Goal: Information Seeking & Learning: Learn about a topic

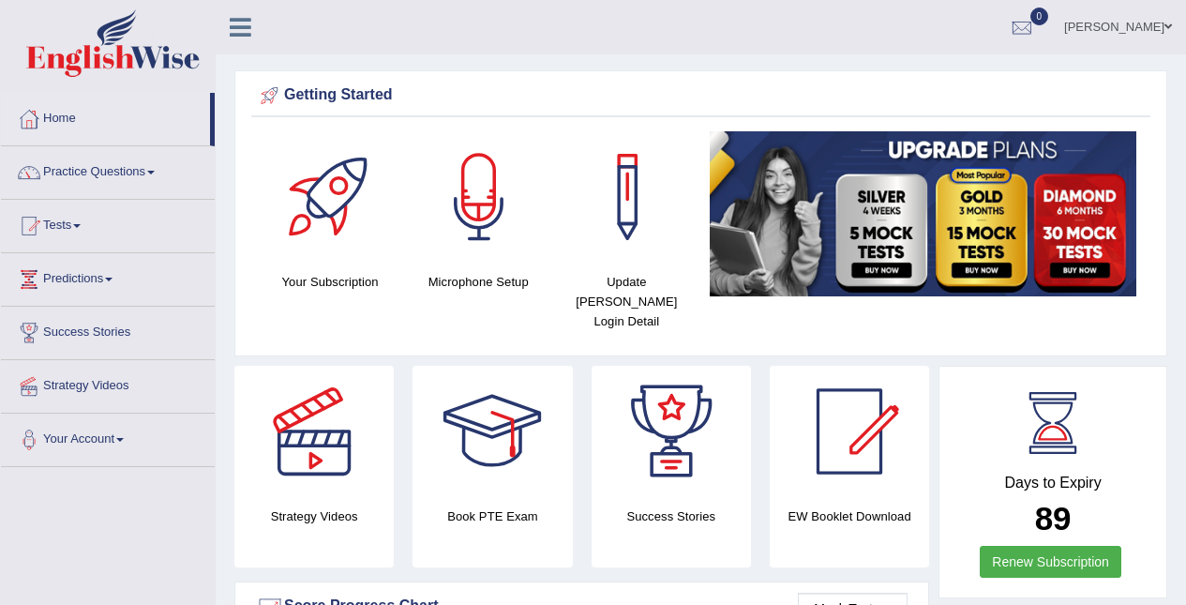
click at [89, 171] on link "Practice Questions" at bounding box center [108, 169] width 214 height 47
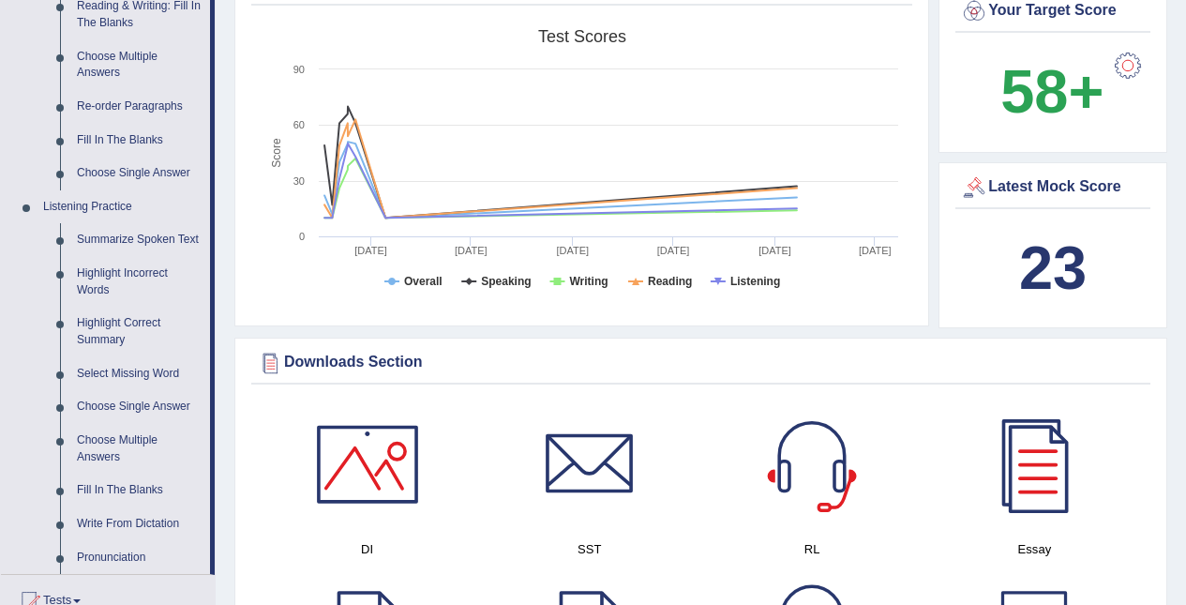
scroll to position [571, 0]
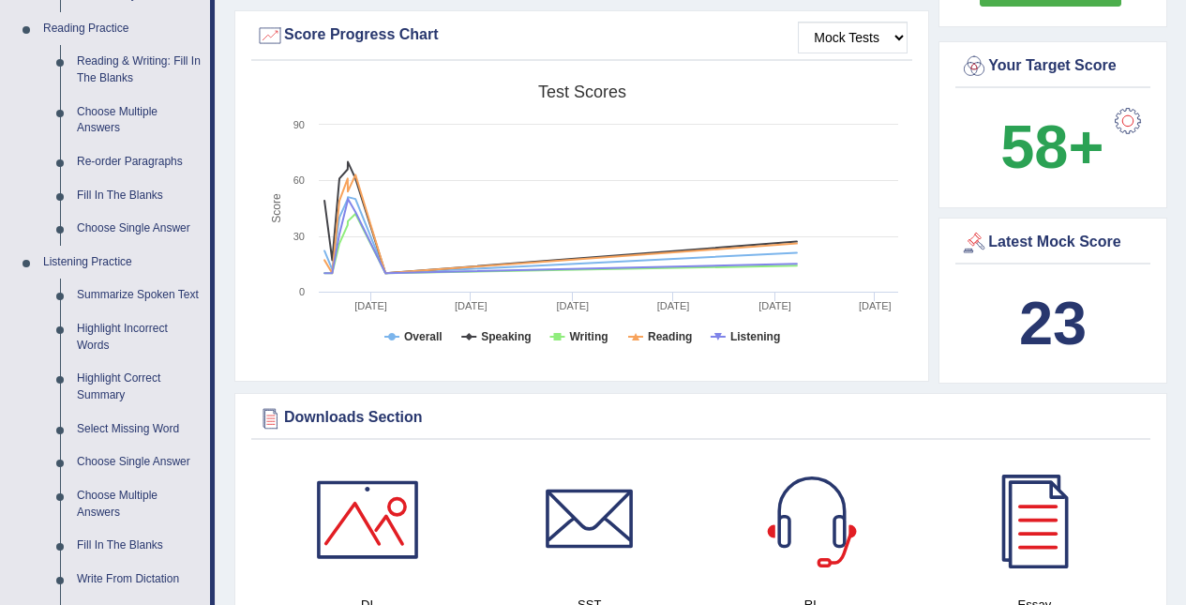
click at [127, 162] on link "Re-order Paragraphs" at bounding box center [139, 162] width 142 height 34
click at [128, 246] on link "Listening Practice" at bounding box center [122, 263] width 175 height 34
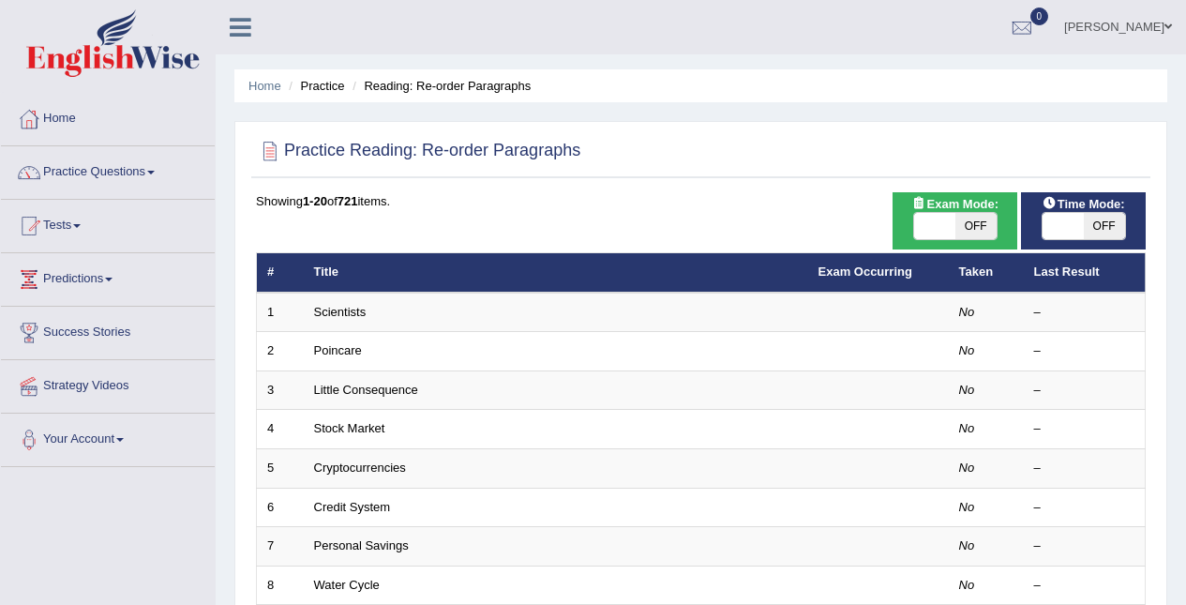
click at [376, 306] on td "Scientists" at bounding box center [556, 312] width 505 height 39
click at [364, 309] on link "Scientists" at bounding box center [340, 312] width 53 height 14
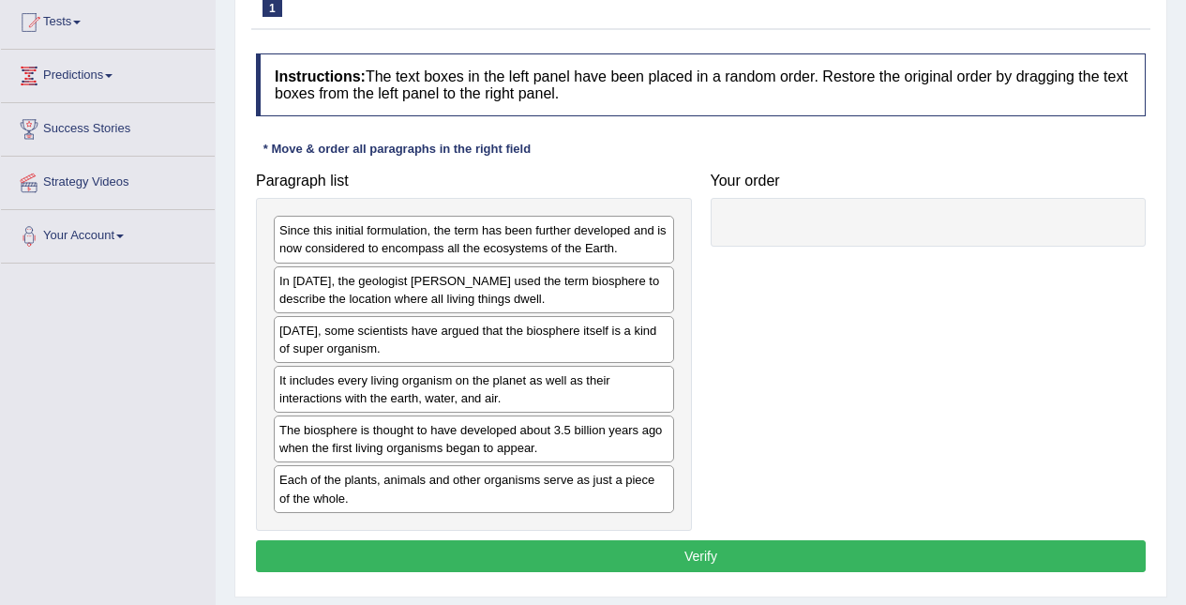
scroll to position [205, 0]
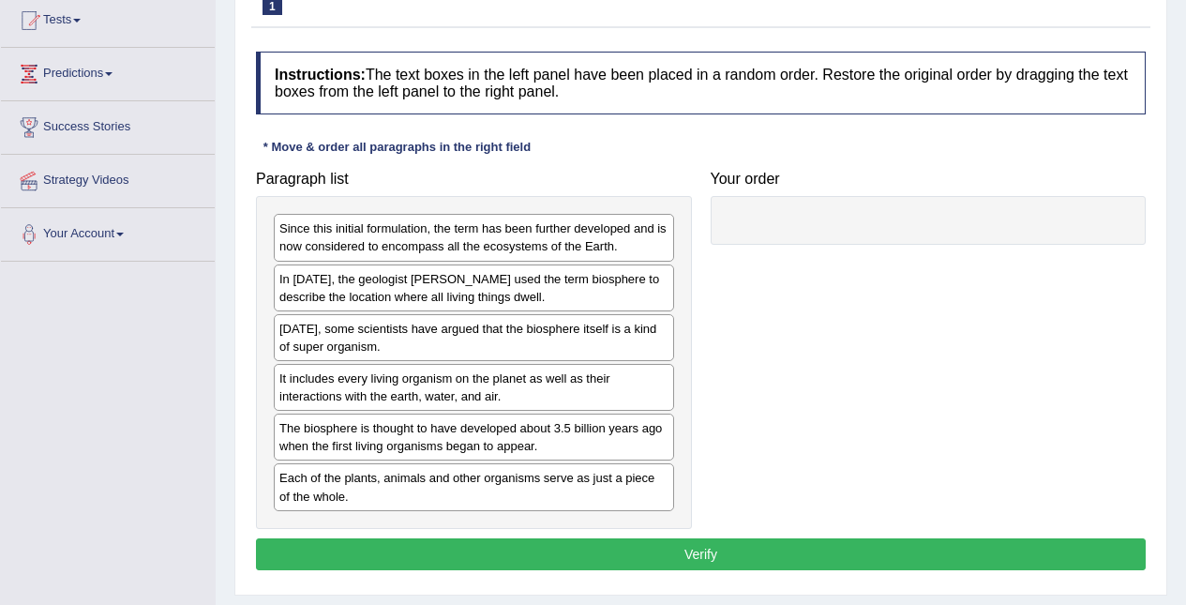
click at [499, 286] on div "In [DATE], the geologist [PERSON_NAME] used the term biosphere to describe the …" at bounding box center [474, 287] width 400 height 47
click at [882, 228] on div at bounding box center [929, 220] width 436 height 49
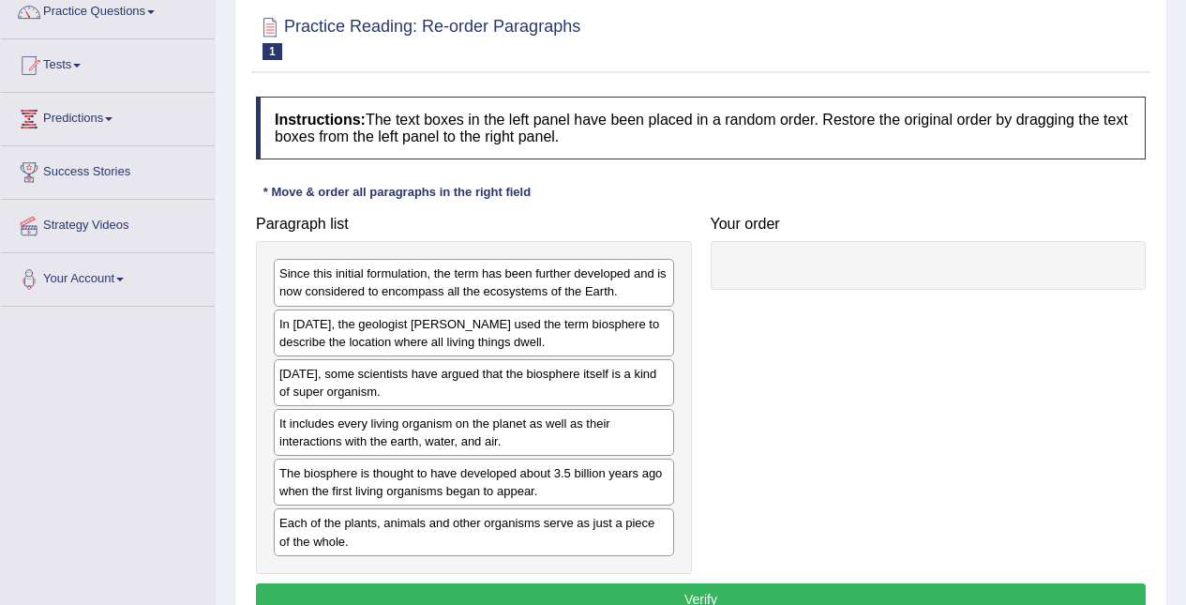
scroll to position [160, 0]
click at [625, 283] on div "Since this initial formulation, the term has been further developed and is now …" at bounding box center [474, 282] width 400 height 47
click at [544, 293] on div "Since this initial formulation, the term has been further developed and is now …" at bounding box center [474, 282] width 400 height 47
click at [573, 346] on div "In [DATE], the geologist [PERSON_NAME] used the term biosphere to describe the …" at bounding box center [474, 332] width 400 height 47
click at [587, 387] on div "[DATE], some scientists have argued that the biosphere itself is a kind of supe…" at bounding box center [474, 382] width 400 height 47
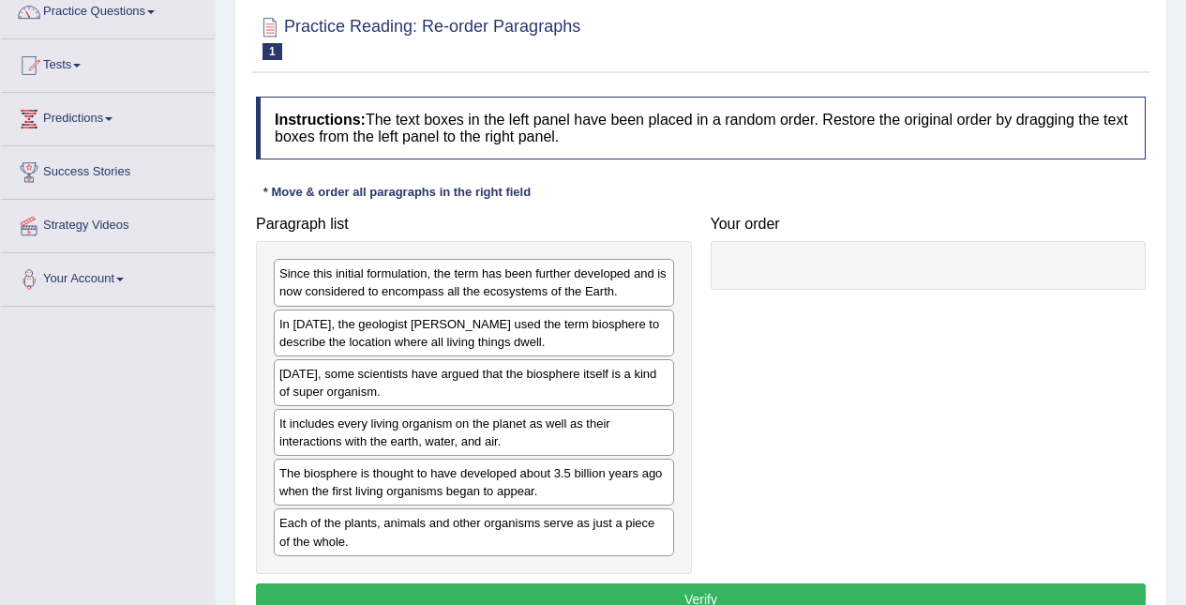
click at [588, 430] on div "It includes every living organism on the planet as well as their interactions w…" at bounding box center [474, 432] width 400 height 47
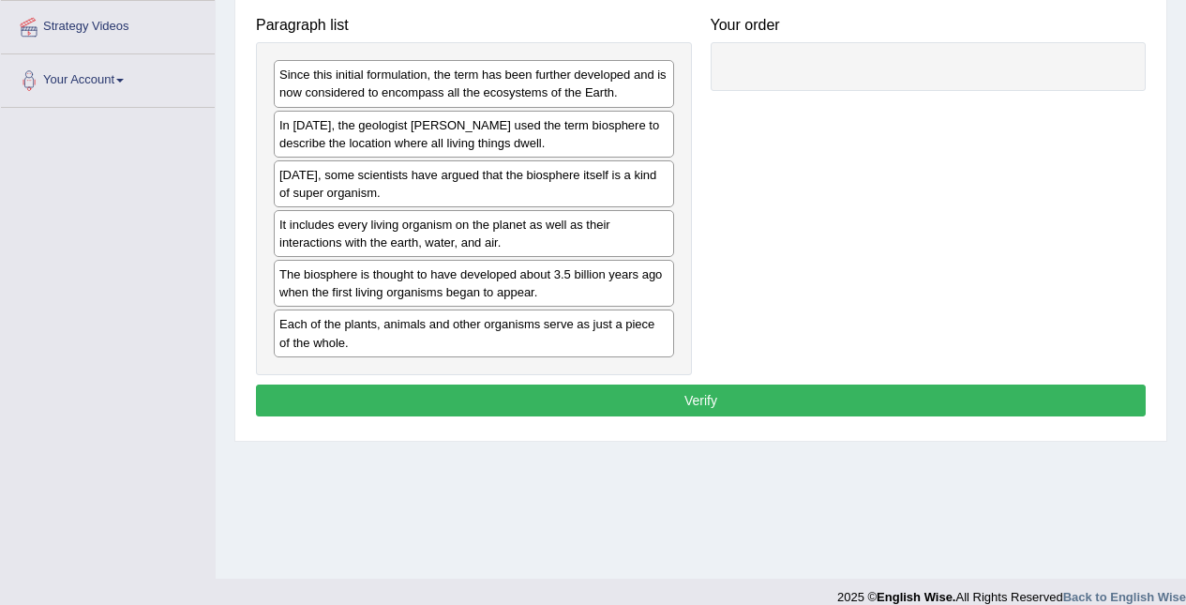
scroll to position [360, 0]
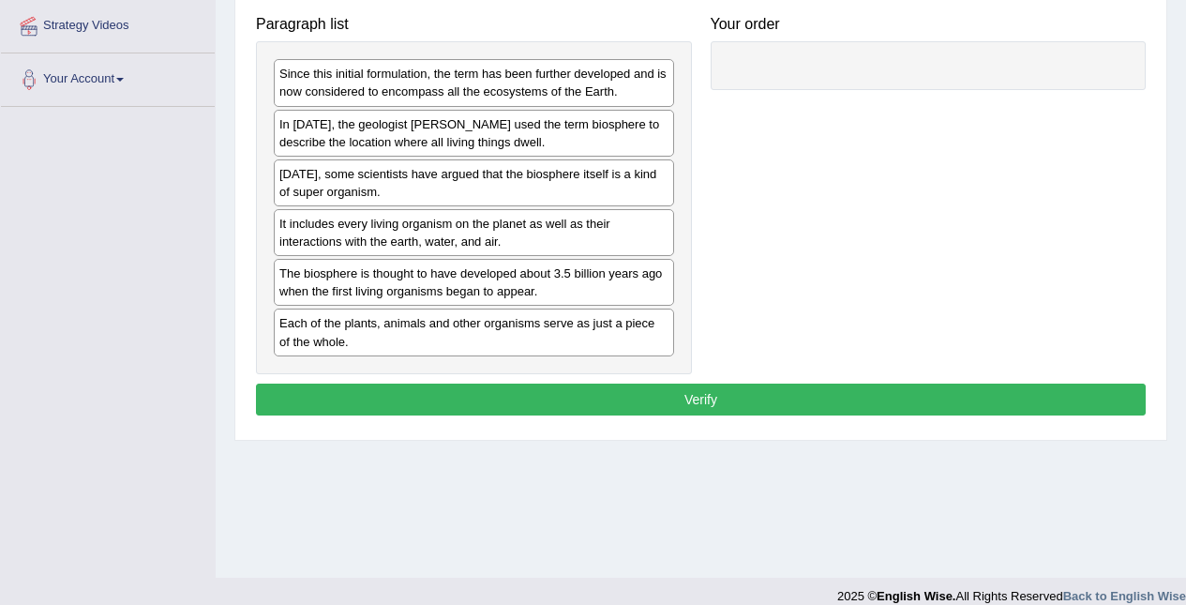
click at [914, 254] on div "Paragraph list Since this initial formulation, the term has been further develo…" at bounding box center [701, 191] width 909 height 368
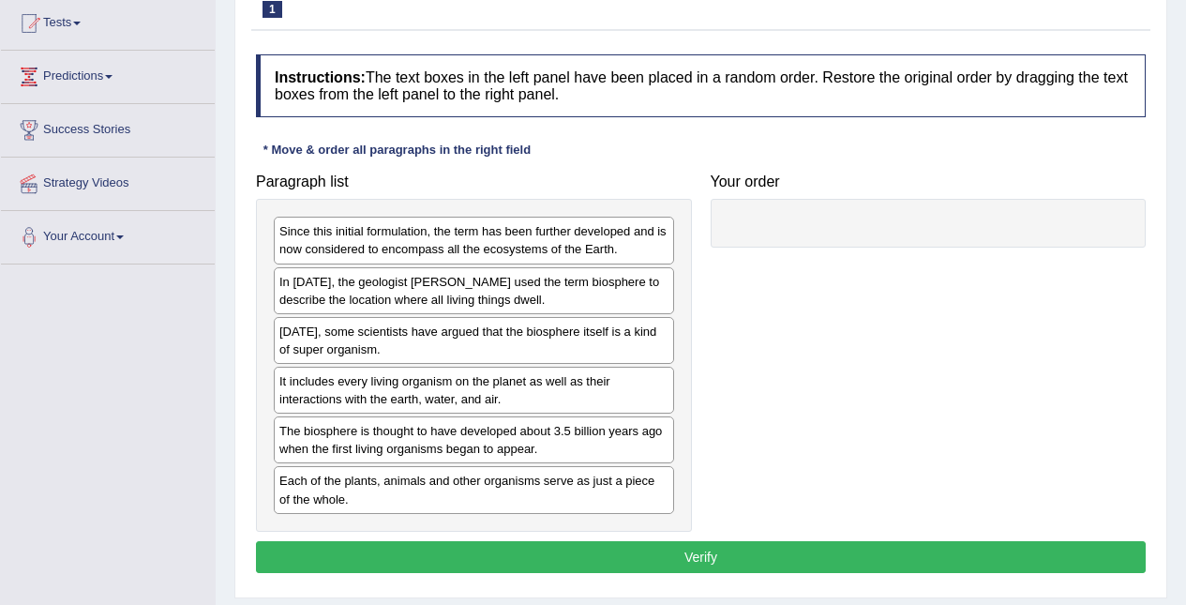
scroll to position [205, 0]
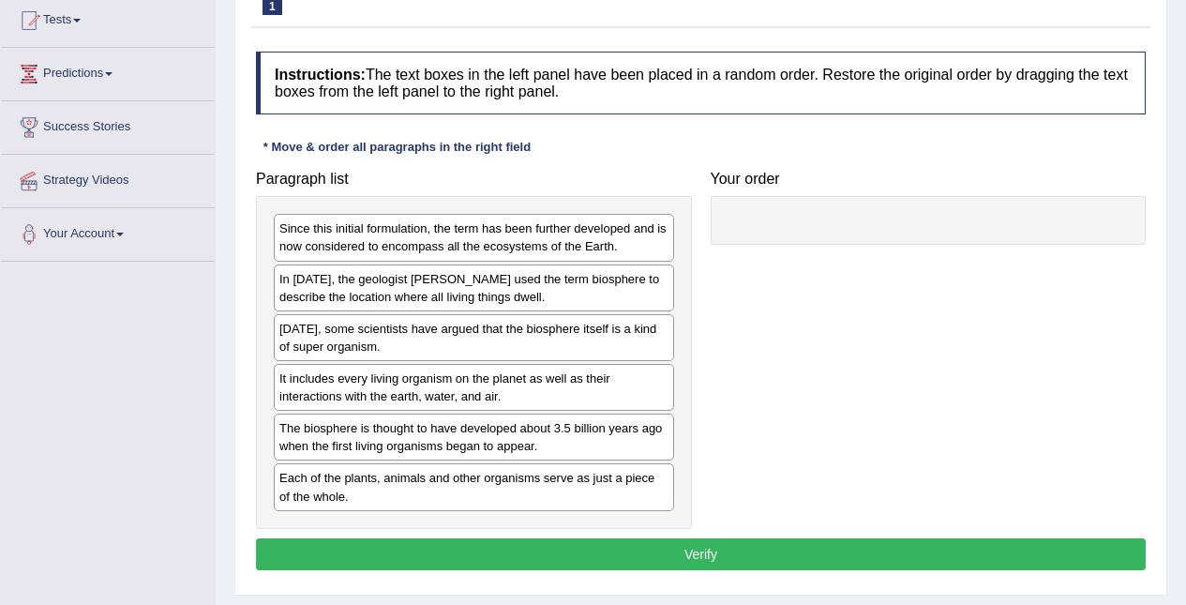
click at [802, 184] on h4 "Your order" at bounding box center [929, 179] width 436 height 17
click at [834, 228] on div at bounding box center [929, 220] width 436 height 49
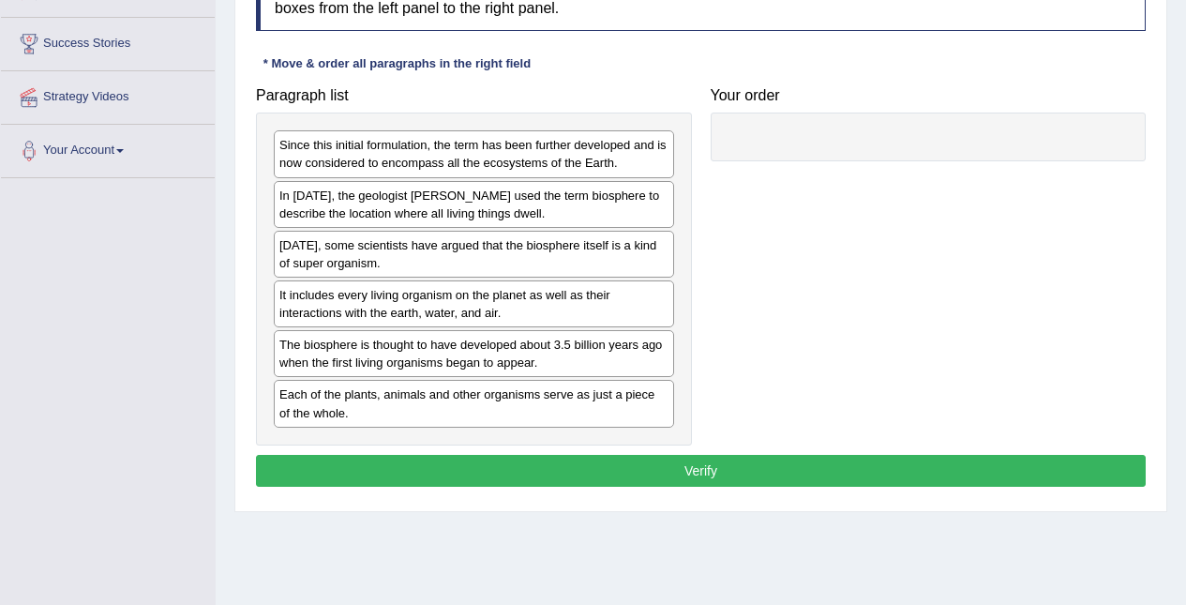
scroll to position [306, 0]
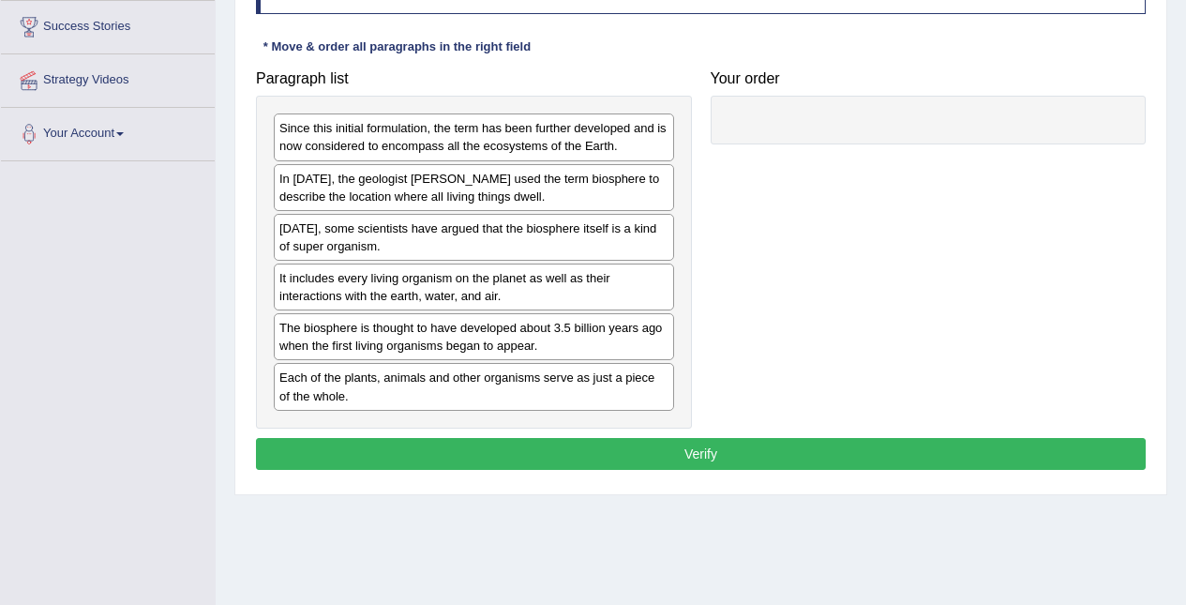
click at [810, 458] on button "Verify" at bounding box center [701, 454] width 890 height 32
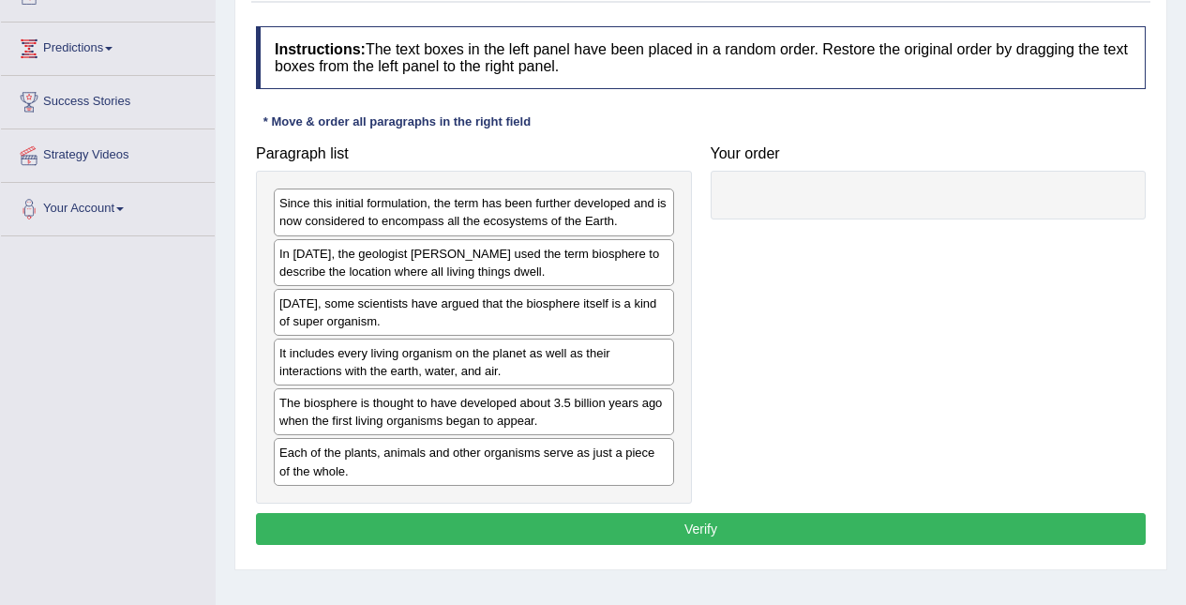
scroll to position [223, 0]
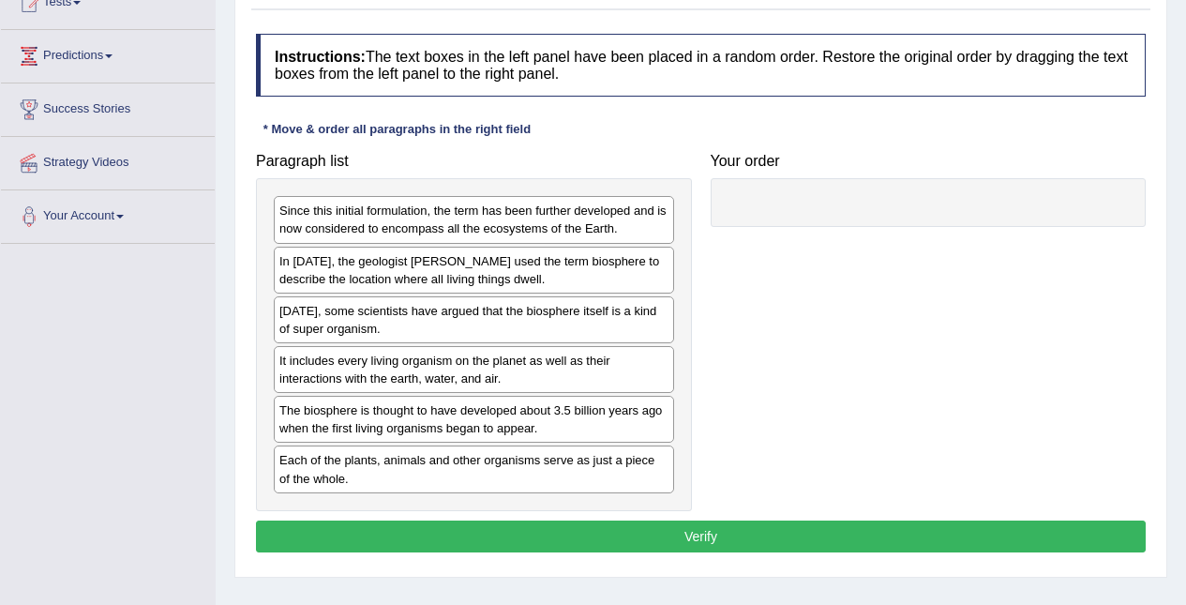
click at [473, 123] on div "* Move & order all paragraphs in the right field" at bounding box center [397, 129] width 282 height 18
click at [515, 133] on div "* Move & order all paragraphs in the right field" at bounding box center [397, 129] width 282 height 18
click at [596, 220] on div "Since this initial formulation, the term has been further developed and is now …" at bounding box center [474, 219] width 400 height 47
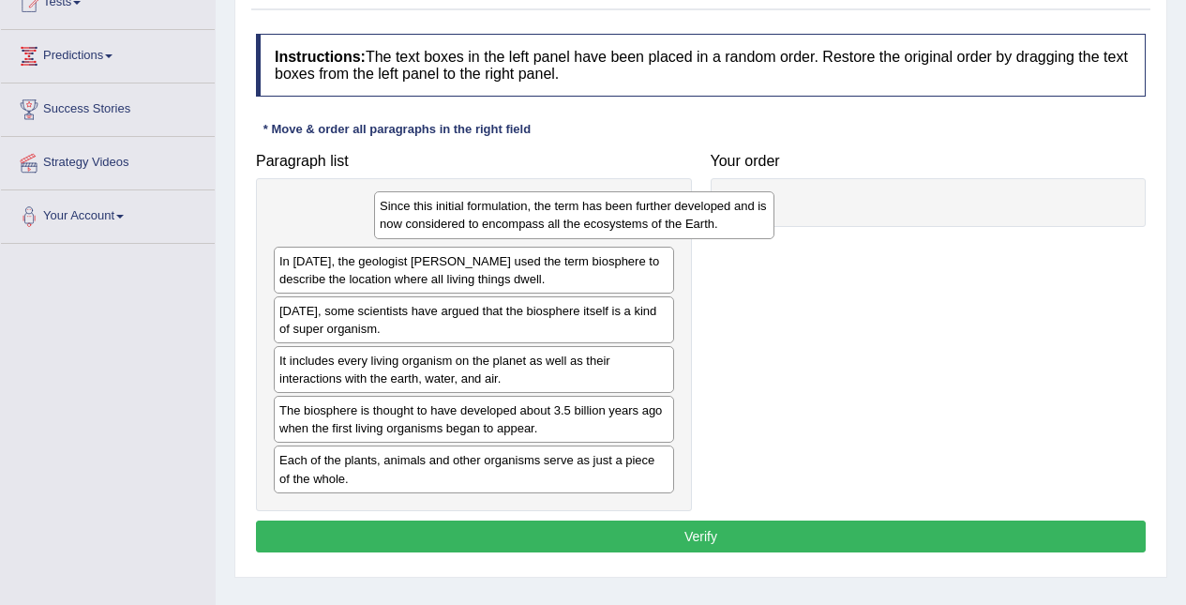
drag, startPoint x: 537, startPoint y: 234, endPoint x: 740, endPoint y: 234, distance: 202.6
click at [740, 234] on div "Since this initial formulation, the term has been further developed and is now …" at bounding box center [574, 214] width 400 height 47
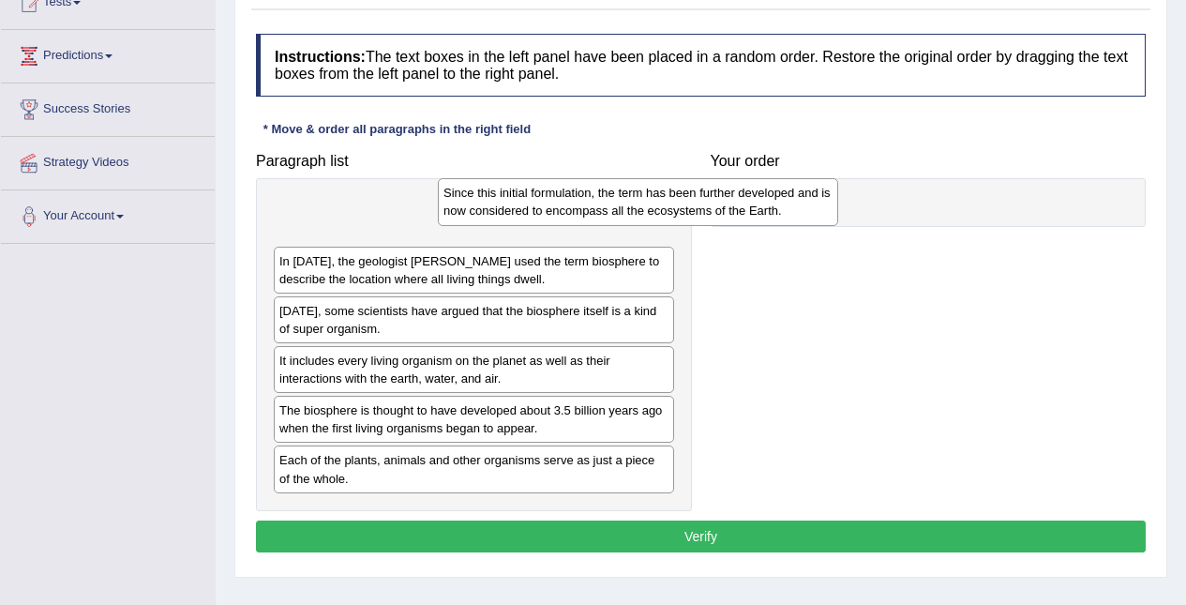
drag, startPoint x: 626, startPoint y: 232, endPoint x: 896, endPoint y: 218, distance: 270.5
click at [838, 218] on div "Since this initial formulation, the term has been further developed and is now …" at bounding box center [638, 201] width 400 height 47
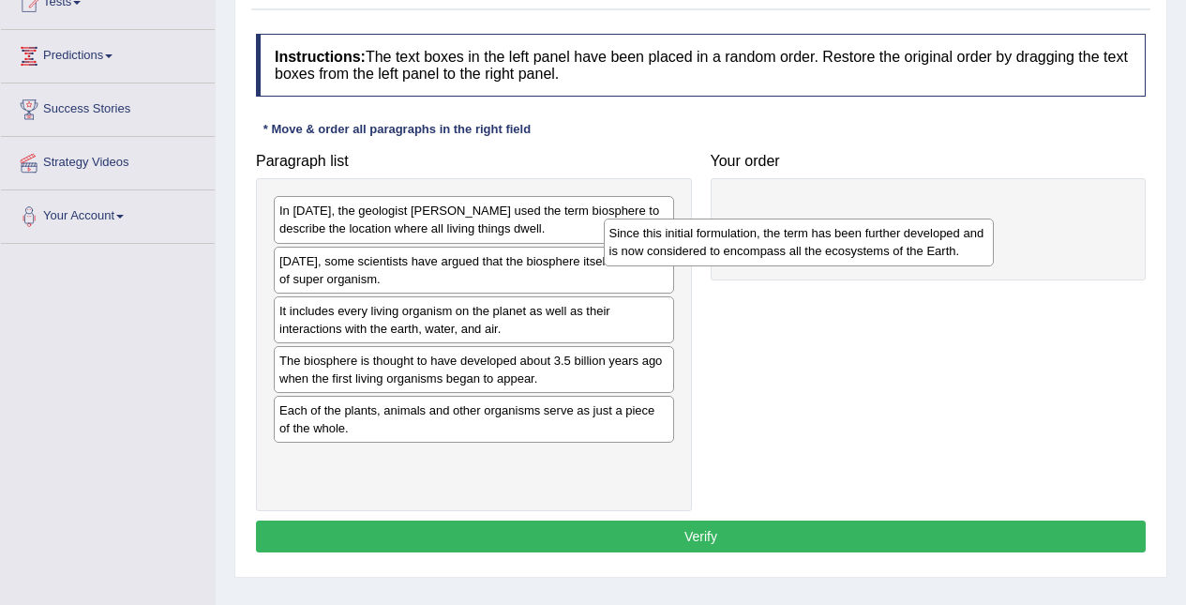
drag, startPoint x: 896, startPoint y: 218, endPoint x: 636, endPoint y: 318, distance: 278.5
click at [636, 265] on div "Since this initial formulation, the term has been further developed and is now …" at bounding box center [799, 242] width 391 height 47
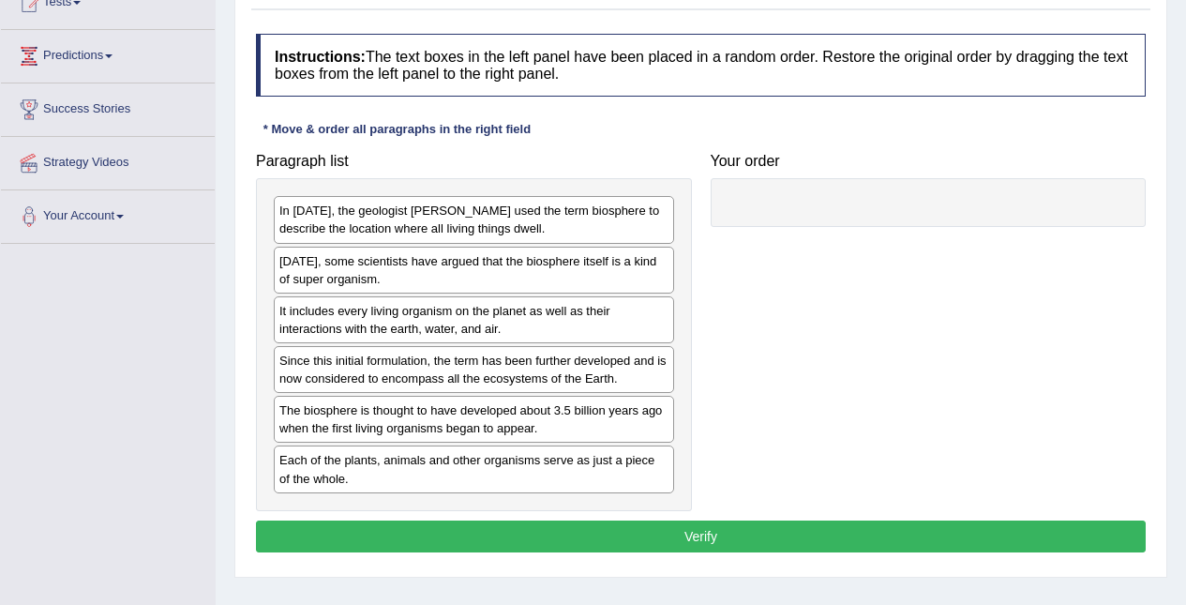
click at [596, 225] on div "In [DATE], the geologist [PERSON_NAME] used the term biosphere to describe the …" at bounding box center [474, 219] width 400 height 47
click at [598, 228] on div "In [DATE], the geologist [PERSON_NAME] used the term biosphere to describe the …" at bounding box center [474, 219] width 400 height 47
click at [499, 277] on div "[DATE], some scientists have argued that the biosphere itself is a kind of supe…" at bounding box center [474, 270] width 400 height 47
click at [492, 268] on div "[DATE], some scientists have argued that the biosphere itself is a kind of supe…" at bounding box center [474, 270] width 400 height 47
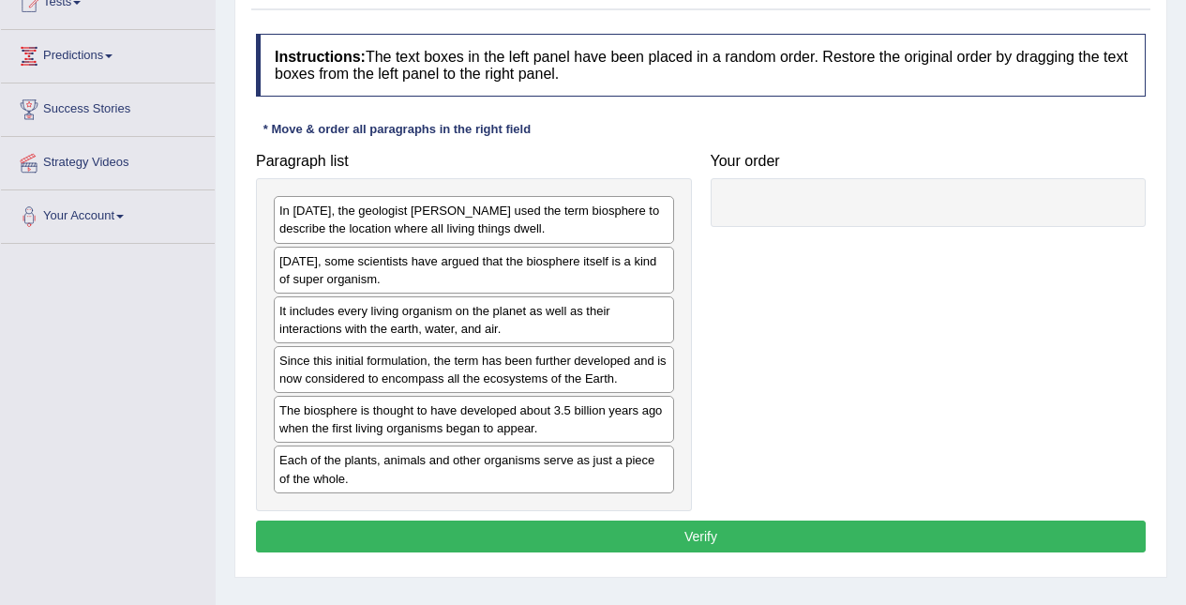
click at [468, 334] on div "It includes every living organism on the planet as well as their interactions w…" at bounding box center [474, 319] width 400 height 47
click at [475, 227] on div "In [DATE], the geologist [PERSON_NAME] used the term biosphere to describe the …" at bounding box center [474, 219] width 400 height 47
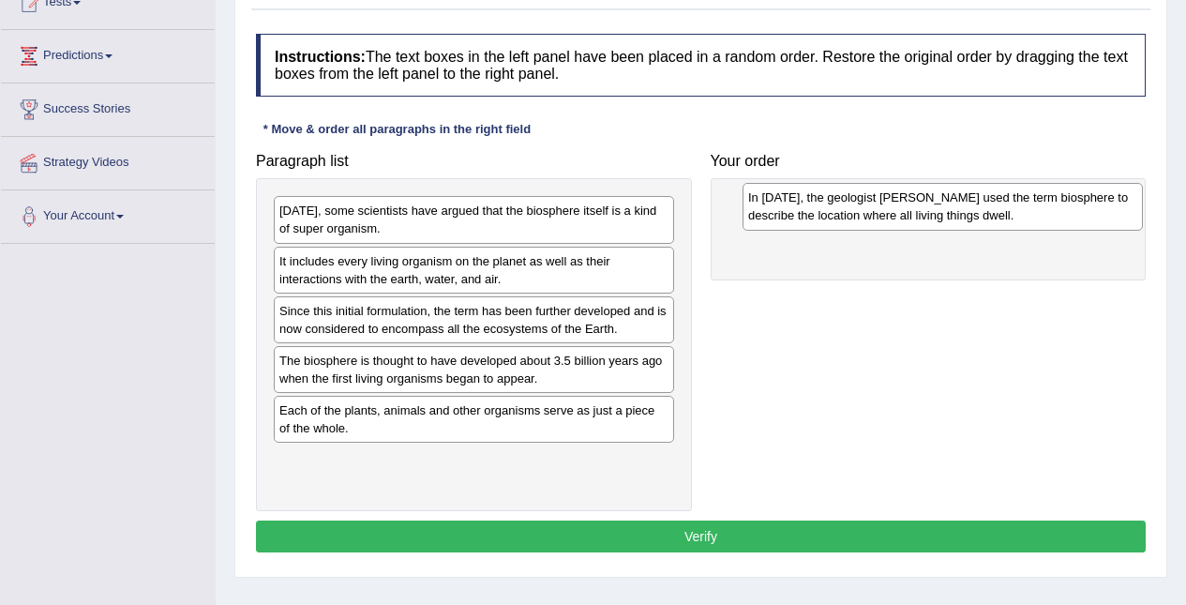
drag, startPoint x: 475, startPoint y: 227, endPoint x: 995, endPoint y: 215, distance: 520.6
click at [995, 215] on div "In [DATE], the geologist [PERSON_NAME] used the term biosphere to describe the …" at bounding box center [943, 206] width 400 height 47
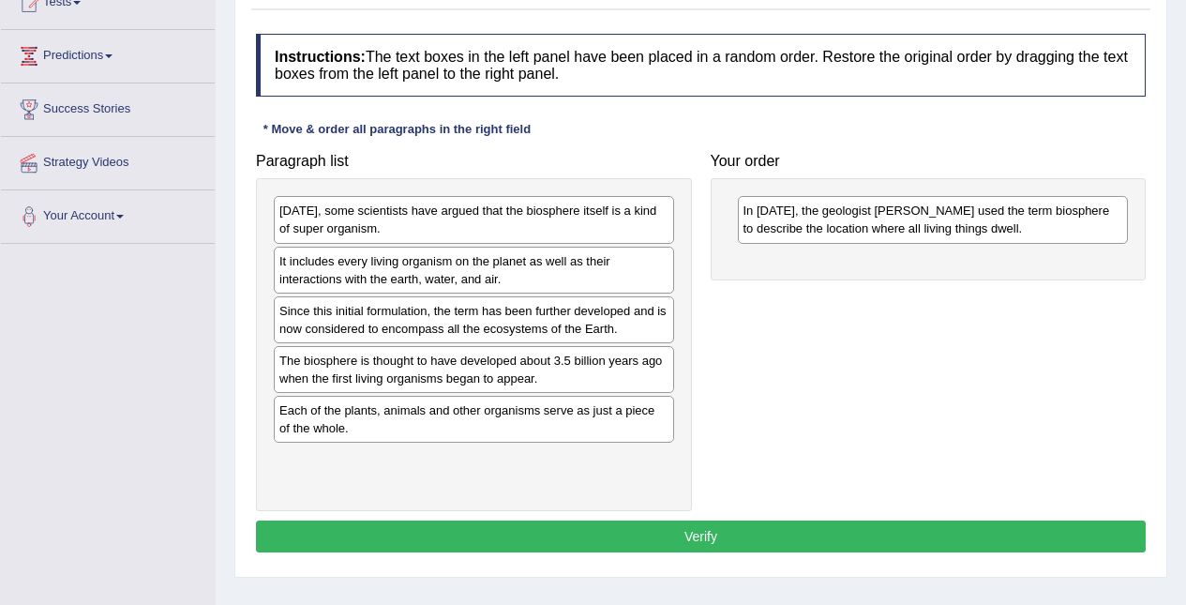
click at [995, 215] on div "In [DATE], the geologist [PERSON_NAME] used the term biosphere to describe the …" at bounding box center [933, 219] width 391 height 47
click at [878, 540] on button "Verify" at bounding box center [701, 537] width 890 height 32
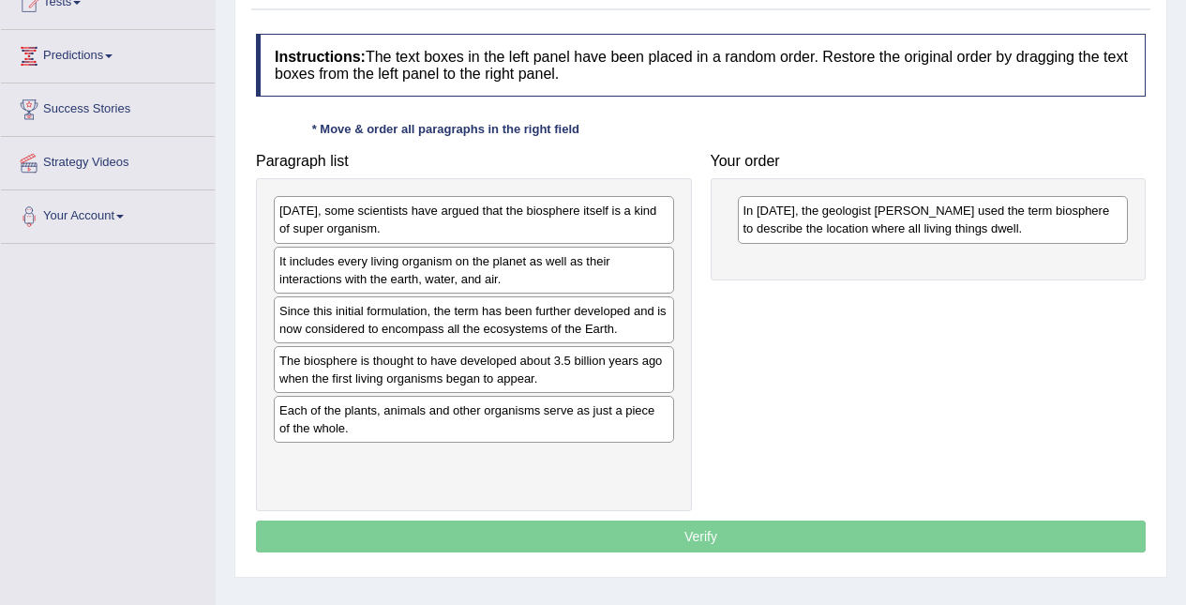
click at [878, 540] on p "Verify" at bounding box center [701, 537] width 890 height 32
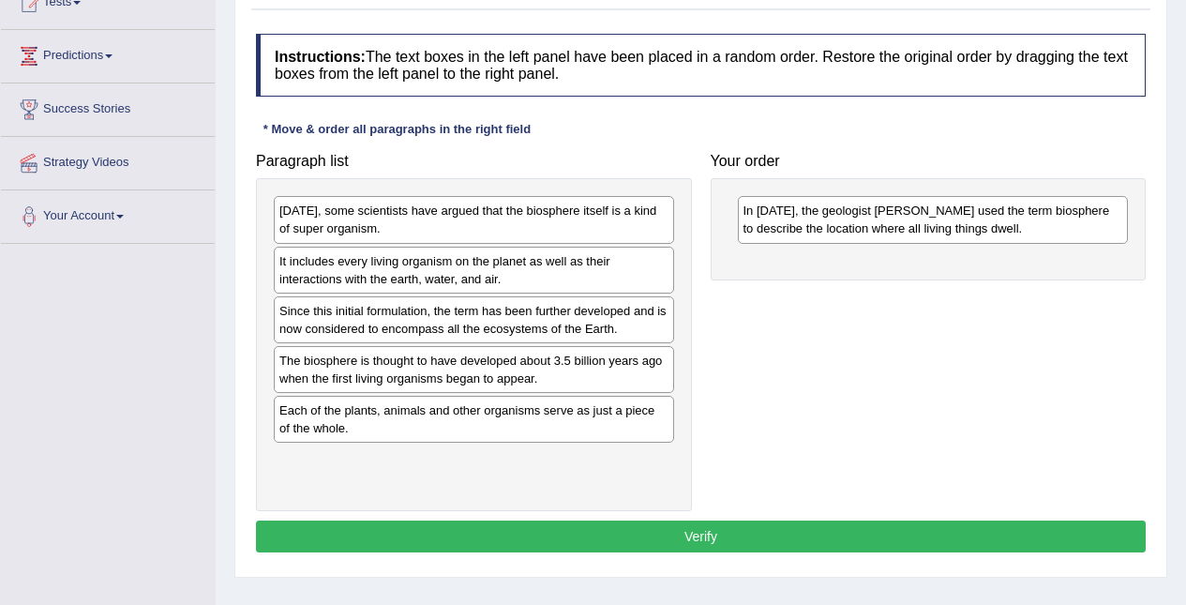
click at [590, 278] on div "It includes every living organism on the planet as well as their interactions w…" at bounding box center [474, 270] width 400 height 47
click at [461, 256] on div "It includes every living organism on the planet as well as their interactions w…" at bounding box center [474, 270] width 400 height 47
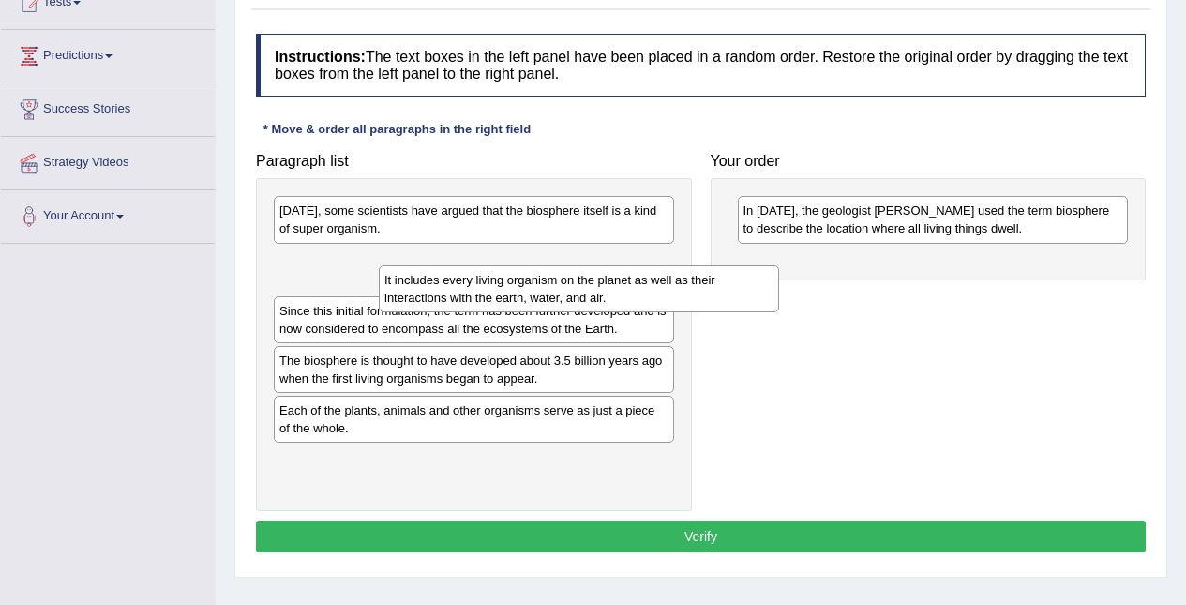
drag, startPoint x: 461, startPoint y: 256, endPoint x: 664, endPoint y: 247, distance: 202.8
click at [664, 265] on div "It includes every living organism on the planet as well as their interactions w…" at bounding box center [579, 288] width 400 height 47
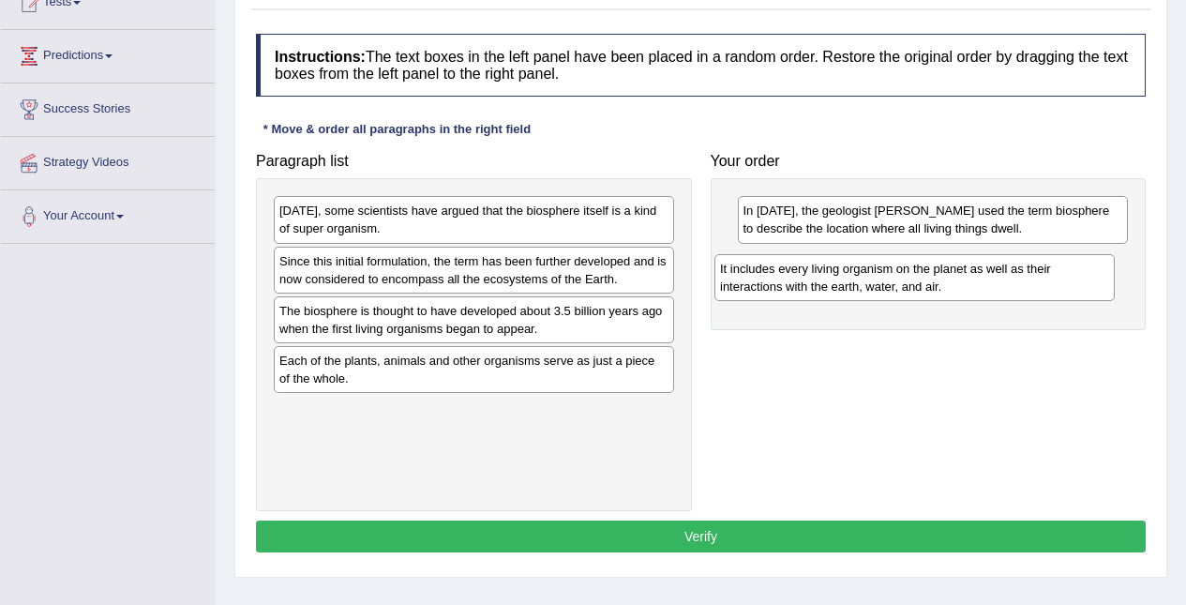
drag, startPoint x: 470, startPoint y: 254, endPoint x: 914, endPoint y: 263, distance: 444.6
click at [914, 263] on div "It includes every living organism on the planet as well as their interactions w…" at bounding box center [915, 277] width 400 height 47
click at [914, 263] on div "It includes every living organism on the planet as well as their interactions w…" at bounding box center [933, 270] width 391 height 47
click at [448, 272] on div "Since this initial formulation, the term has been further developed and is now …" at bounding box center [474, 270] width 400 height 47
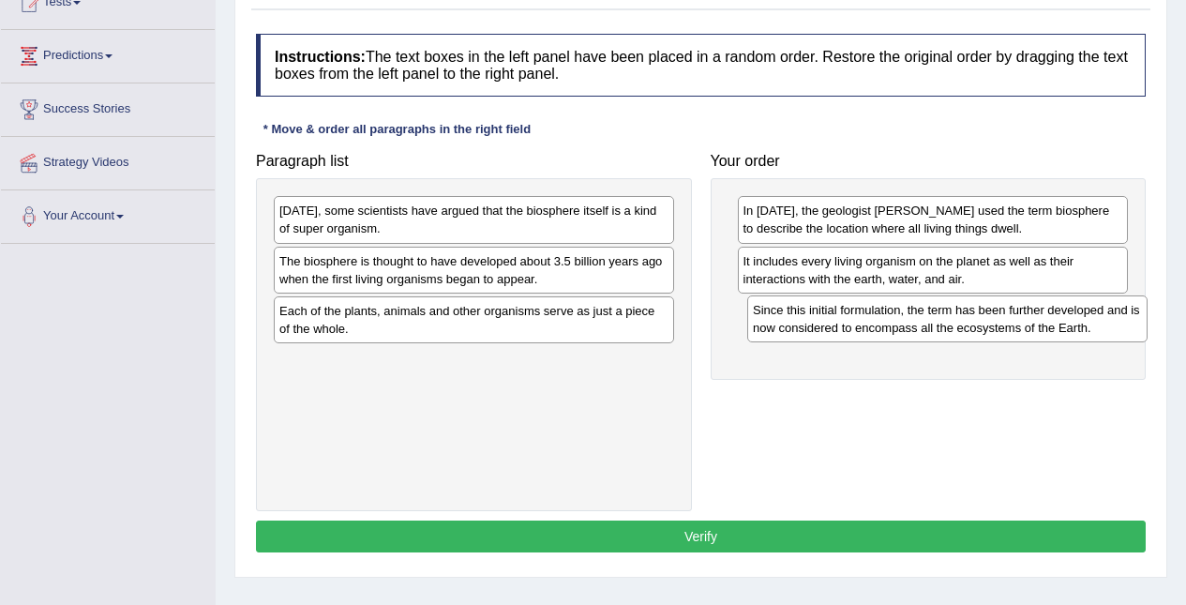
drag, startPoint x: 448, startPoint y: 272, endPoint x: 922, endPoint y: 321, distance: 476.1
click at [922, 321] on div "Since this initial formulation, the term has been further developed and is now …" at bounding box center [947, 318] width 400 height 47
click at [922, 321] on div "Since this initial formulation, the term has been further developed and is now …" at bounding box center [933, 319] width 391 height 47
click at [508, 280] on div "The biosphere is thought to have developed about 3.5 billion years ago when the…" at bounding box center [474, 270] width 400 height 47
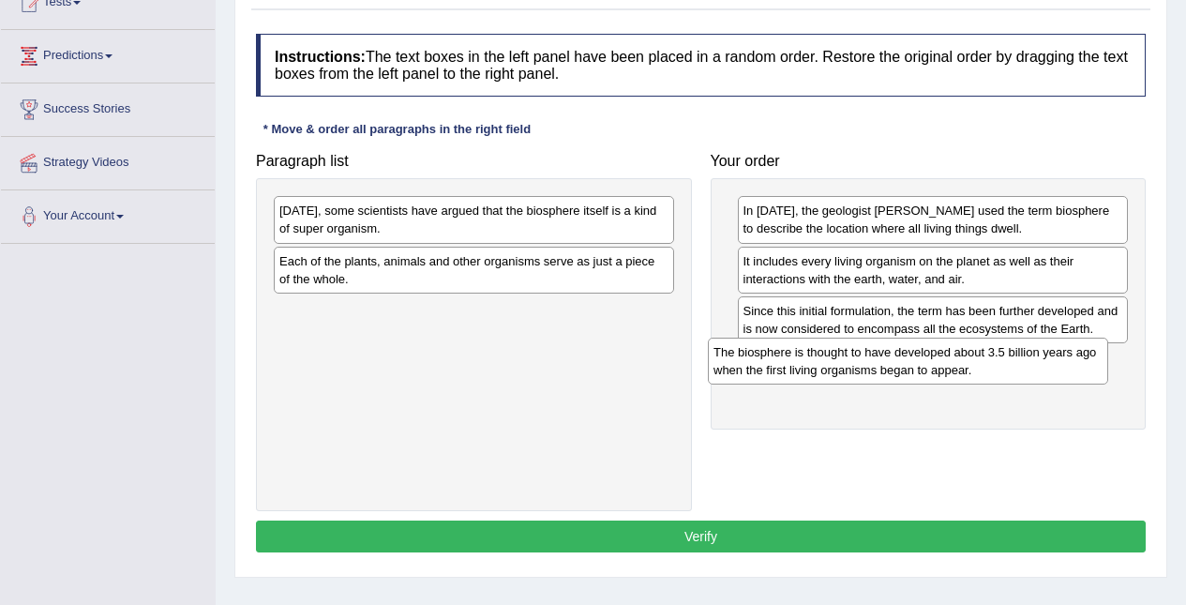
drag, startPoint x: 512, startPoint y: 263, endPoint x: 950, endPoint y: 357, distance: 448.1
click at [950, 357] on div "The biosphere is thought to have developed about 3.5 billion years ago when the…" at bounding box center [908, 361] width 400 height 47
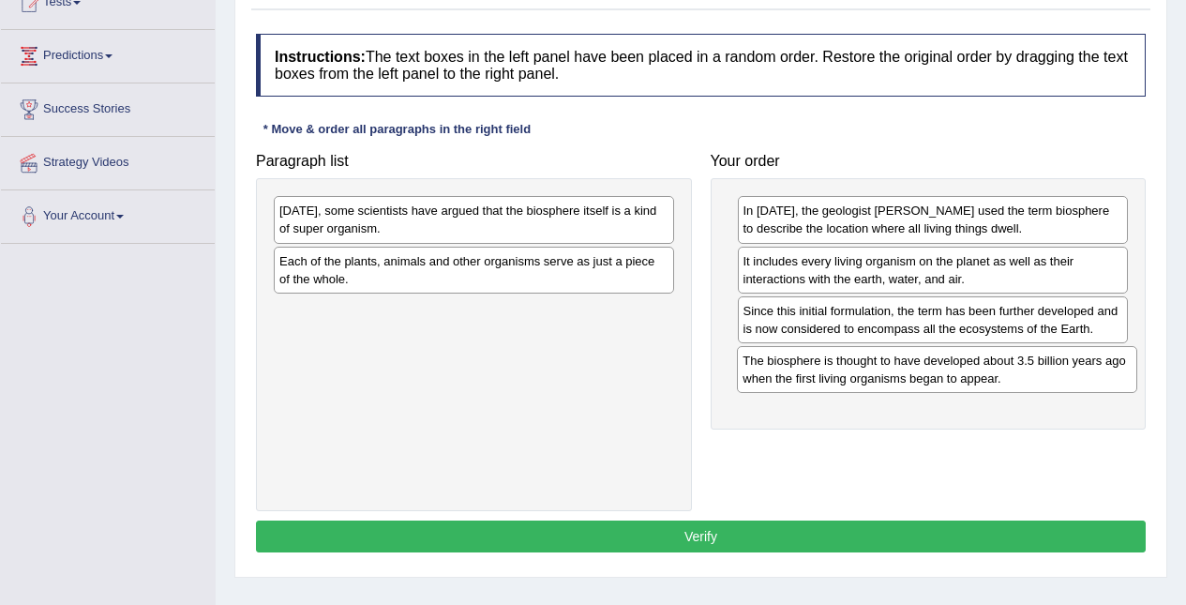
click at [950, 357] on div "The biosphere is thought to have developed about 3.5 billion years ago when the…" at bounding box center [937, 369] width 400 height 47
click at [521, 234] on div "[DATE], some scientists have argued that the biosphere itself is a kind of supe…" at bounding box center [474, 219] width 400 height 47
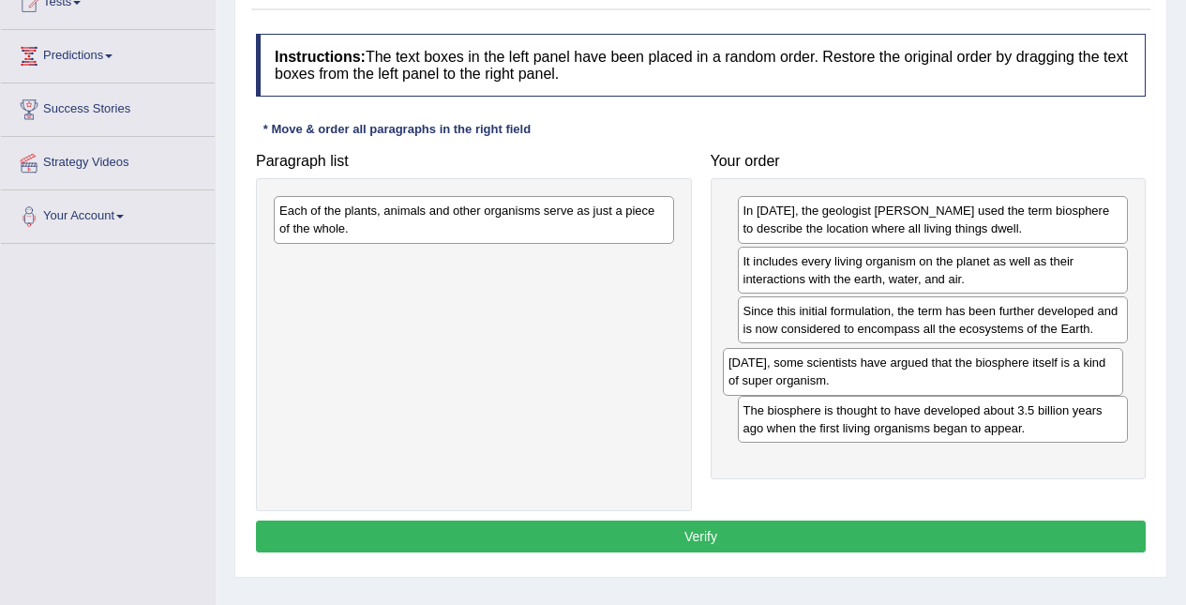
drag, startPoint x: 470, startPoint y: 233, endPoint x: 921, endPoint y: 384, distance: 475.7
click at [921, 384] on div "[DATE], some scientists have argued that the biosphere itself is a kind of supe…" at bounding box center [923, 371] width 400 height 47
click at [508, 231] on div "Each of the plants, animals and other organisms serve as just a piece of the wh…" at bounding box center [474, 219] width 400 height 47
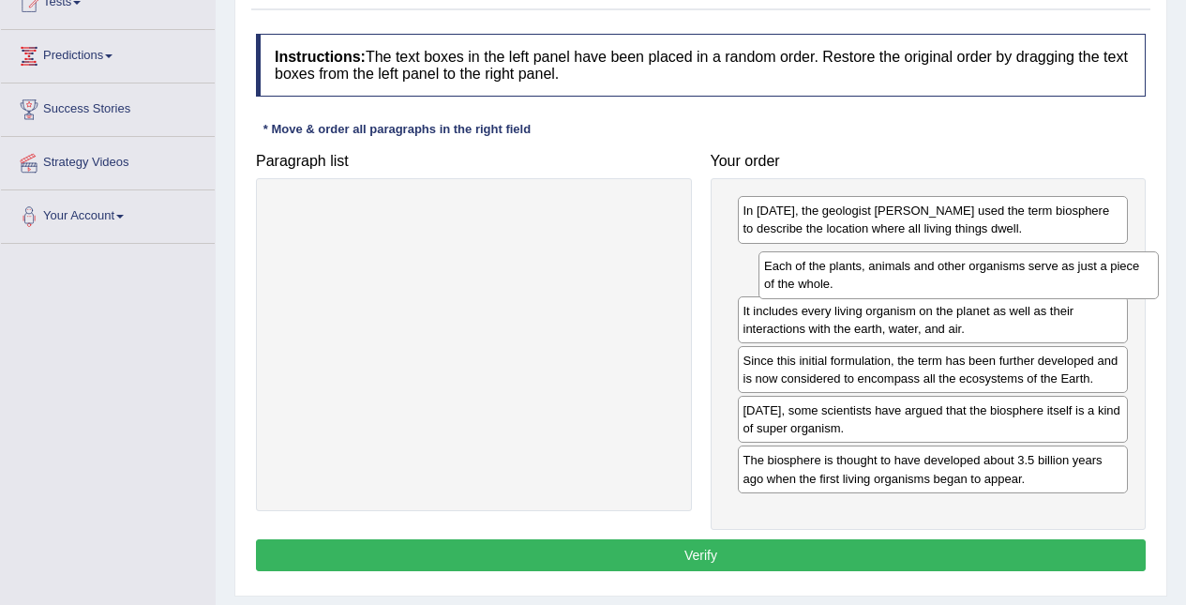
drag, startPoint x: 508, startPoint y: 231, endPoint x: 1015, endPoint y: 286, distance: 509.5
click at [1015, 286] on div "Each of the plants, animals and other organisms serve as just a piece of the wh…" at bounding box center [959, 274] width 400 height 47
click at [722, 556] on button "Verify" at bounding box center [701, 555] width 890 height 32
